Goal: Information Seeking & Learning: Check status

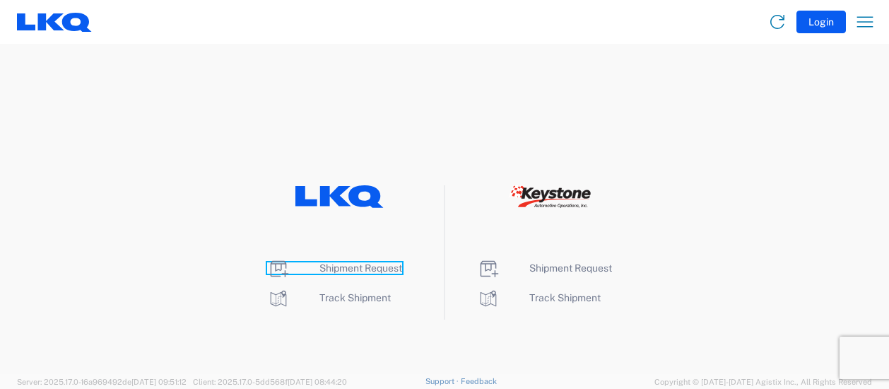
click at [346, 265] on span "Shipment Request" at bounding box center [360, 267] width 83 height 11
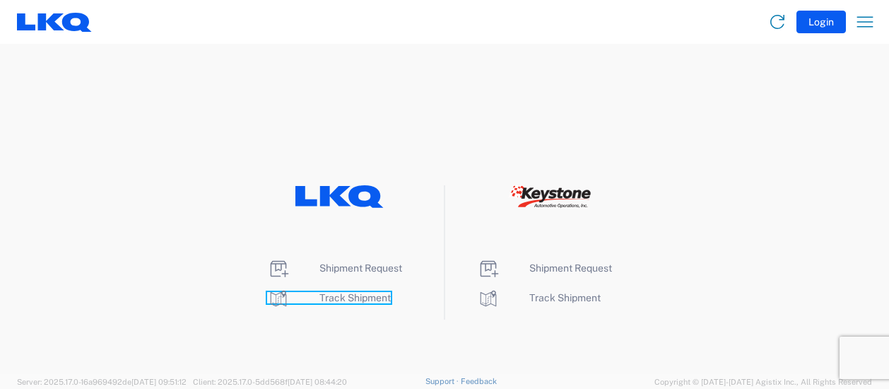
click at [363, 300] on span "Track Shipment" at bounding box center [354, 297] width 71 height 11
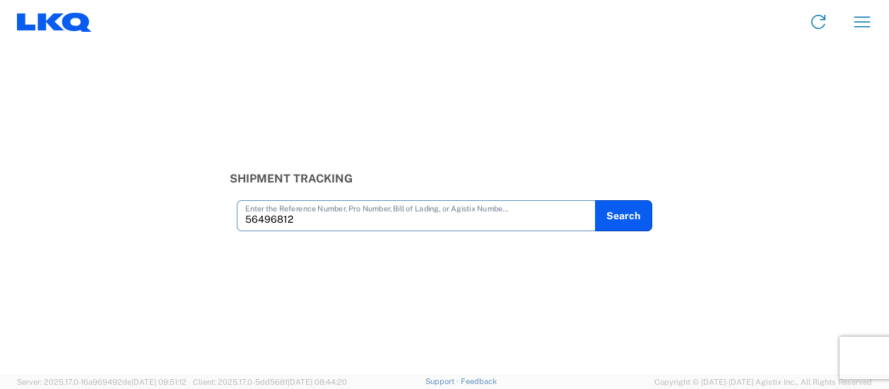
type input "56496812"
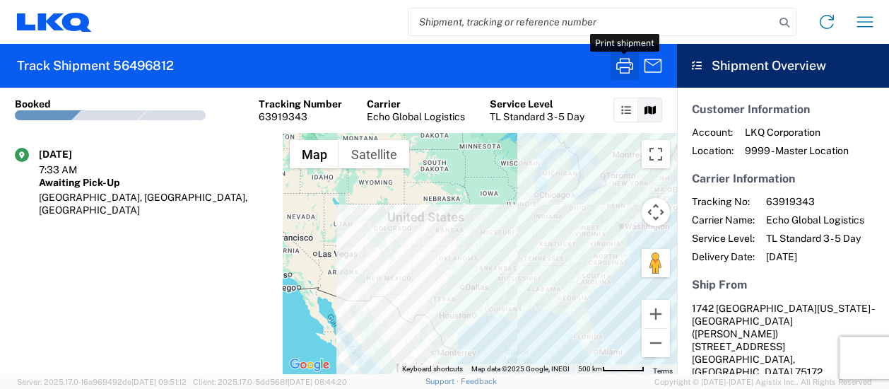
click at [621, 54] on icon "button" at bounding box center [624, 65] width 23 height 23
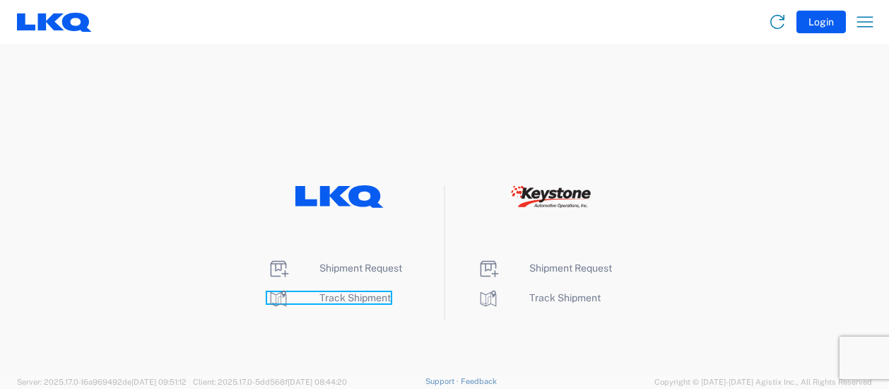
click at [355, 296] on span "Track Shipment" at bounding box center [354, 297] width 71 height 11
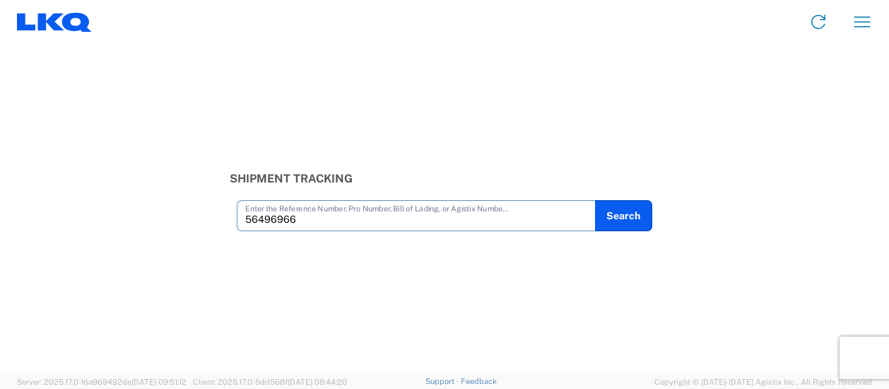
type input "56496966"
